Goal: Browse casually

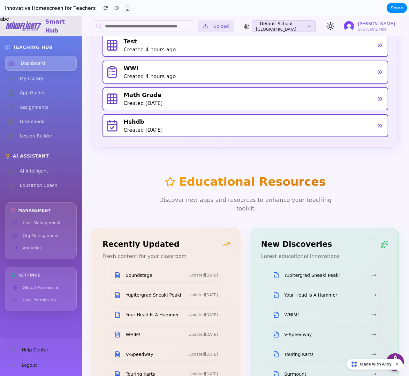
scroll to position [1014, 0]
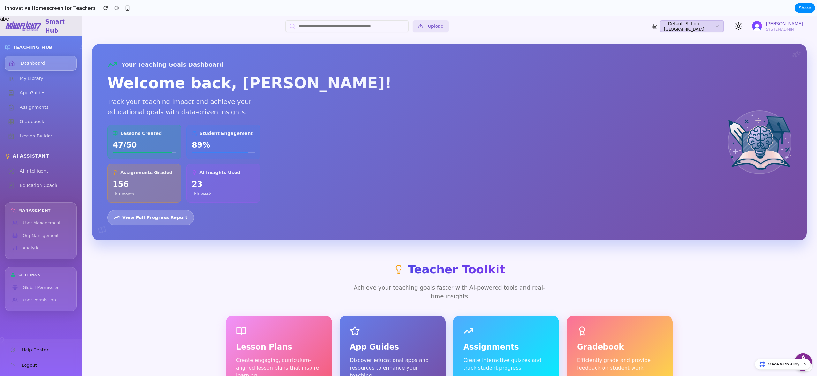
click at [704, 31] on button "Default School [GEOGRAPHIC_DATA]" at bounding box center [692, 25] width 64 height 11
click at [698, 24] on button "Default School [GEOGRAPHIC_DATA]" at bounding box center [692, 25] width 64 height 11
drag, startPoint x: 699, startPoint y: 28, endPoint x: 702, endPoint y: 41, distance: 13.6
click at [700, 30] on button "Default School [GEOGRAPHIC_DATA]" at bounding box center [692, 25] width 64 height 11
click at [695, 25] on button "Default School [GEOGRAPHIC_DATA]" at bounding box center [692, 25] width 64 height 11
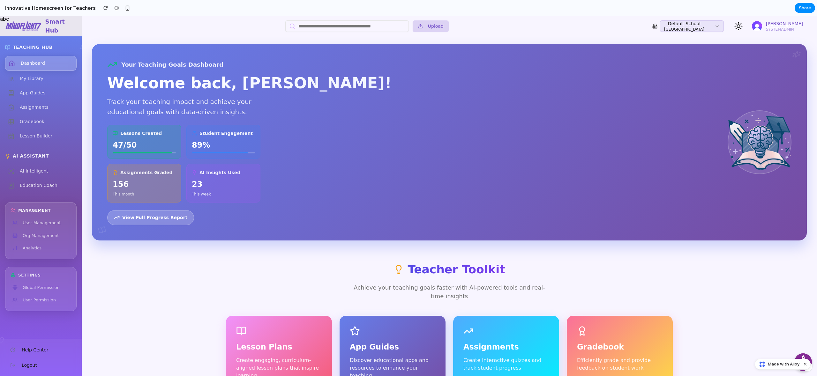
click at [427, 26] on button "Upload" at bounding box center [431, 25] width 36 height 11
click at [433, 26] on button "Upload" at bounding box center [431, 25] width 36 height 11
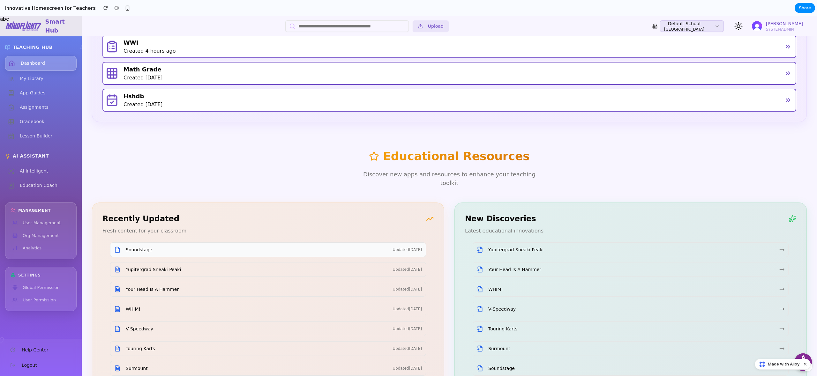
scroll to position [778, 0]
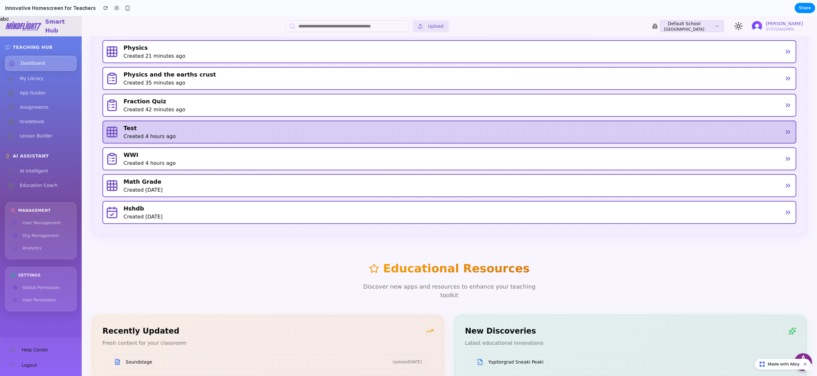
click at [198, 133] on div "Created 4 hours ago" at bounding box center [450, 137] width 654 height 8
click at [235, 124] on div "Test" at bounding box center [450, 128] width 654 height 9
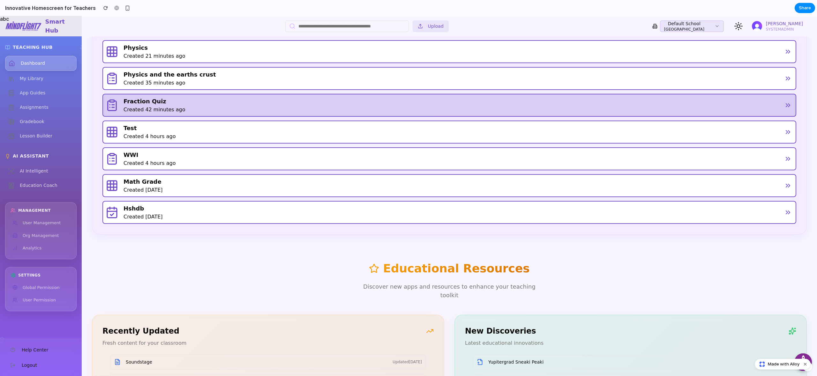
click at [248, 106] on div "Created 42 minutes ago" at bounding box center [450, 110] width 654 height 8
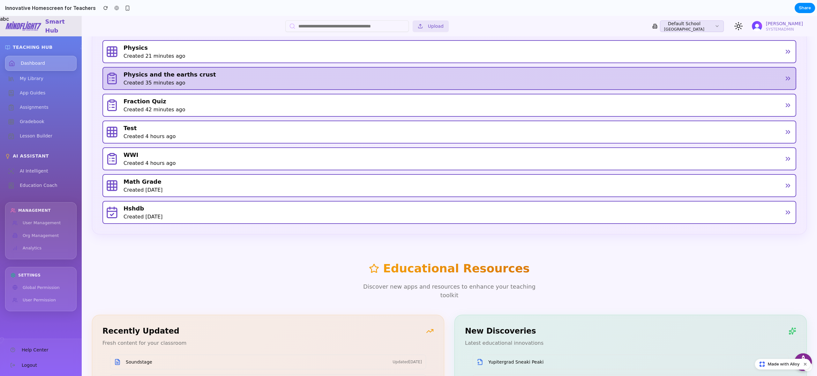
click at [258, 79] on div "Created 35 minutes ago" at bounding box center [450, 83] width 654 height 8
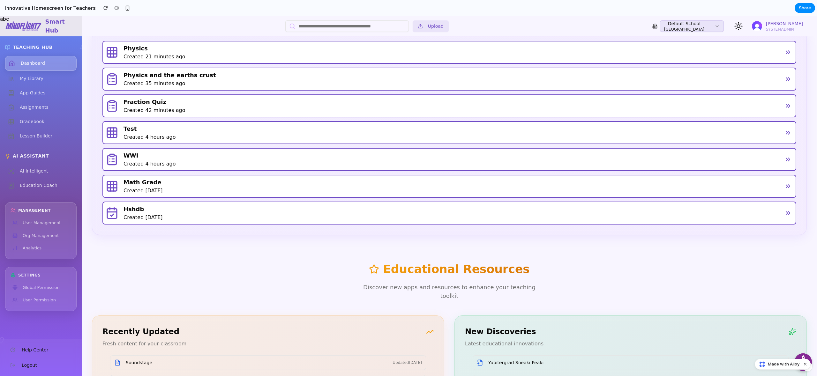
scroll to position [470, 0]
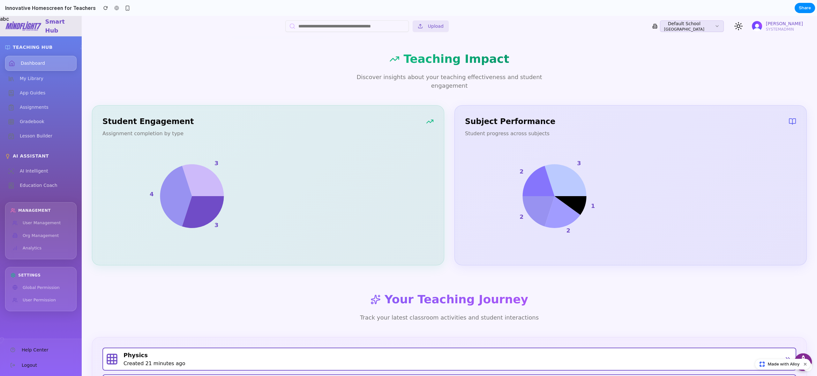
drag, startPoint x: 184, startPoint y: 156, endPoint x: 178, endPoint y: 160, distance: 7.3
click at [184, 160] on g "3 4 3" at bounding box center [187, 194] width 74 height 69
drag, startPoint x: 176, startPoint y: 167, endPoint x: 276, endPoint y: 92, distance: 124.0
click at [181, 168] on icon at bounding box center [176, 196] width 32 height 61
